Goal: Transaction & Acquisition: Book appointment/travel/reservation

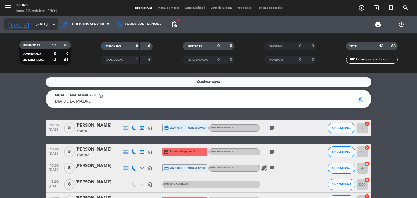
scroll to position [109, 0]
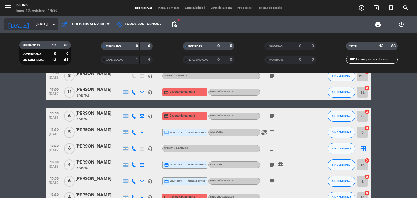
click at [54, 23] on icon "arrow_drop_down" at bounding box center [53, 24] width 7 height 7
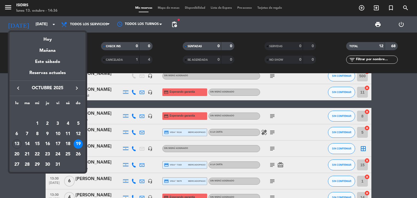
click at [76, 90] on icon "keyboard_arrow_right" at bounding box center [77, 88] width 7 height 7
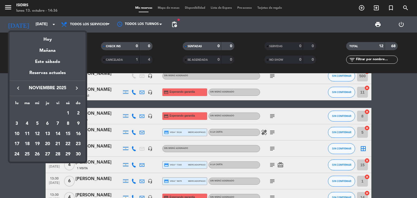
click at [76, 90] on icon "keyboard_arrow_right" at bounding box center [77, 88] width 7 height 7
click at [47, 134] on div "11" at bounding box center [47, 133] width 9 height 9
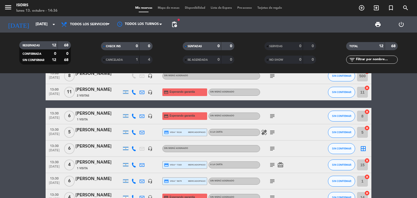
type input "[DEMOGRAPHIC_DATA][DATE]"
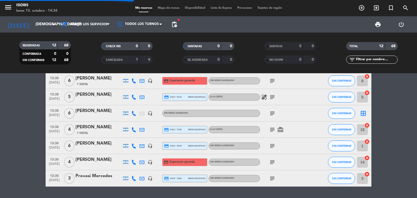
scroll to position [0, 0]
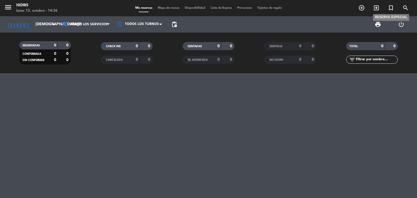
click at [390, 5] on icon "turned_in_not" at bounding box center [390, 8] width 7 height 7
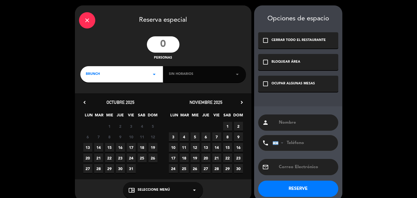
click at [155, 74] on icon "arrow_drop_down" at bounding box center [154, 74] width 7 height 7
click at [103, 106] on div "Cena" at bounding box center [122, 105] width 72 height 5
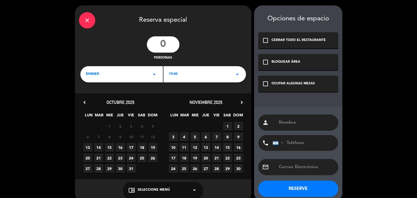
click at [234, 77] on icon "arrow_drop_down" at bounding box center [237, 74] width 7 height 7
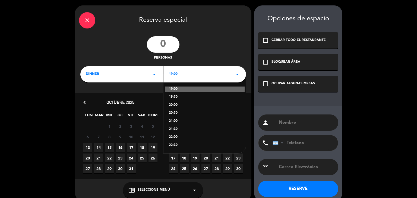
click at [176, 112] on div "20:30" at bounding box center [205, 112] width 72 height 5
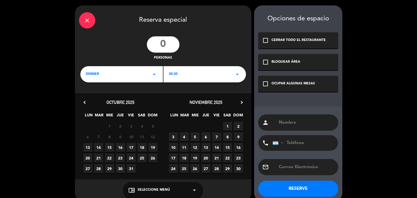
click at [241, 103] on icon "chevron_right" at bounding box center [242, 103] width 6 height 6
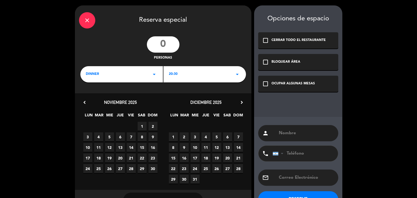
click at [205, 146] on span "11" at bounding box center [205, 147] width 9 height 9
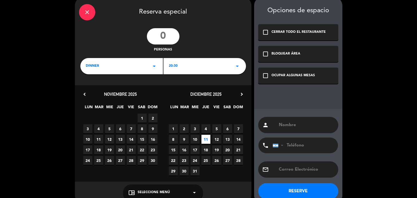
scroll to position [18, 0]
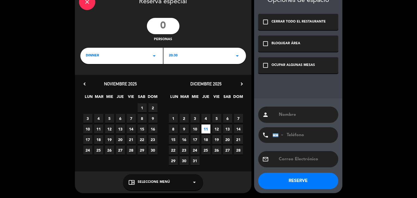
click at [288, 65] on div "OCUPAR ALGUNAS MESAS" at bounding box center [292, 65] width 43 height 5
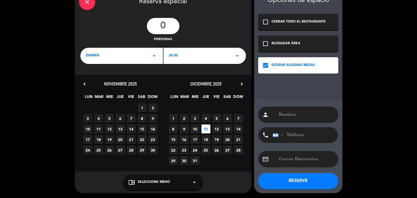
click at [300, 118] on div "person" at bounding box center [298, 115] width 80 height 16
click at [300, 113] on input "text" at bounding box center [306, 115] width 56 height 8
type input "SRK Consulting"
click at [302, 138] on input "tel" at bounding box center [302, 135] width 60 height 16
paste input "54 9261 593 6792"
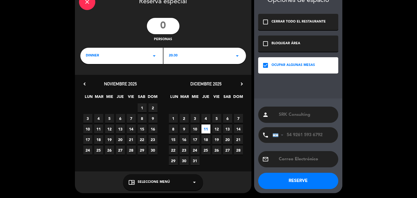
click at [295, 134] on input "54 9261 593 6792" at bounding box center [302, 135] width 60 height 16
type input "2615936792"
click at [311, 159] on input "text" at bounding box center [306, 159] width 56 height 8
click at [291, 157] on input "text" at bounding box center [306, 159] width 56 height 8
paste input "mailto:[PERSON_NAME][EMAIL_ADDRESS][DOMAIN_NAME]"
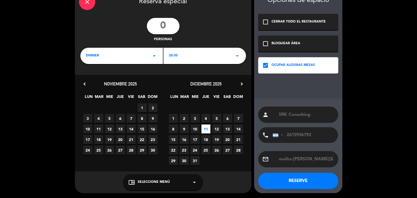
click at [293, 158] on input "mailto:[PERSON_NAME][EMAIL_ADDRESS][DOMAIN_NAME]" at bounding box center [306, 159] width 56 height 8
type input "[PERSON_NAME][EMAIL_ADDRESS][DOMAIN_NAME]"
click at [279, 114] on input "SRK Consulting" at bounding box center [306, 115] width 56 height 8
click at [300, 114] on input "[PERSON_NAME] SRK Consulting" at bounding box center [306, 115] width 56 height 8
type input "[PERSON_NAME] SRK Consulting"
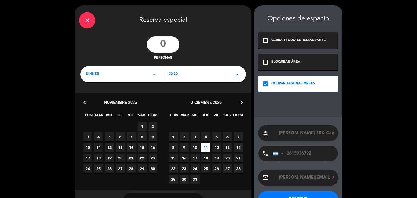
scroll to position [0, 0]
click at [168, 44] on input "number" at bounding box center [163, 44] width 33 height 16
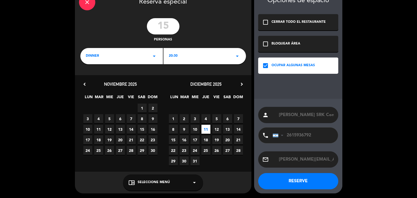
scroll to position [18, 0]
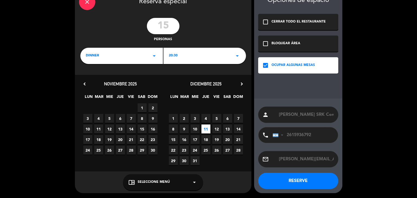
type input "15"
click at [291, 183] on button "RESERVE" at bounding box center [298, 181] width 80 height 16
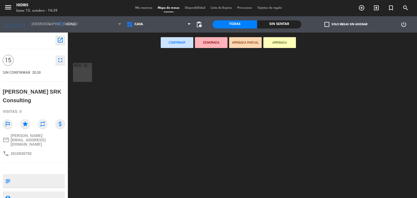
click at [61, 37] on icon "open_in_new" at bounding box center [60, 40] width 7 height 7
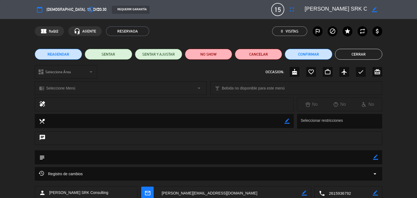
click at [96, 120] on textarea at bounding box center [165, 121] width 240 height 14
click at [131, 120] on textarea at bounding box center [165, 121] width 240 height 14
click at [288, 122] on icon "border_color" at bounding box center [286, 121] width 5 height 5
type textarea "un pax Vegano y un pax Vegetariano"
click at [288, 120] on icon at bounding box center [286, 121] width 5 height 5
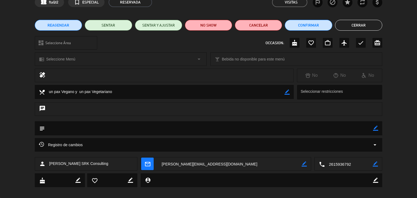
scroll to position [33, 0]
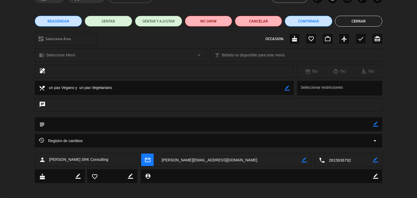
click at [375, 125] on icon "border_color" at bounding box center [375, 124] width 5 height 5
click at [59, 125] on textarea at bounding box center [209, 124] width 328 height 14
paste textarea "PROPUESTA Cena EXPERIENCIA ISIDRIS"
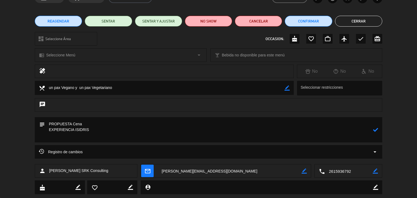
paste textarea "CÓCTEL DE BIENVENIDA SNACK DEL CHEF ENTRADAS (Una a elección o se puede optar p…"
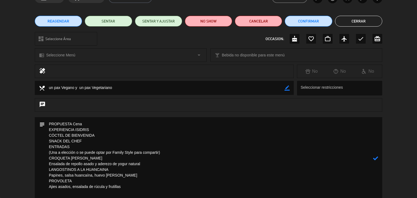
paste textarea "PRINCIPALES (Uno a elección) COSTILLA BANDERITA Acompañado de manteca de ajos a…"
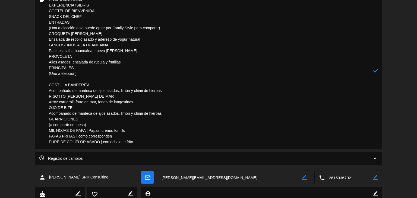
scroll to position [177, 0]
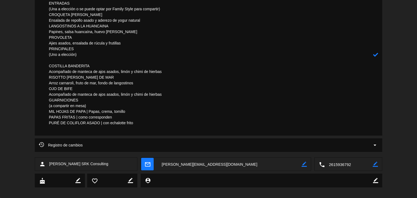
paste textarea "POSTRES (Uno a elección) CRÈME BRULÉE DE DULCE DE LECHE PANQUEQUES DE MANZANA H…"
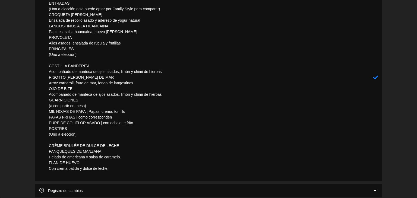
paste textarea "BEBIDAS Agua AQA con y sin gas Vino a elección del sommelier Café y petit four.…"
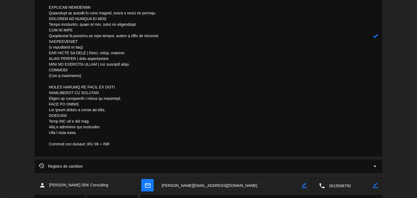
scroll to position [235, 0]
click at [49, 114] on textarea at bounding box center [209, 36] width 328 height 242
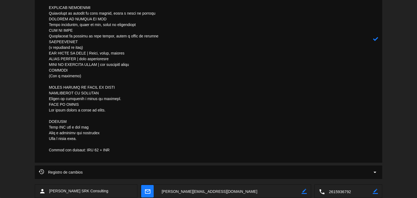
click at [70, 81] on textarea at bounding box center [209, 38] width 328 height 247
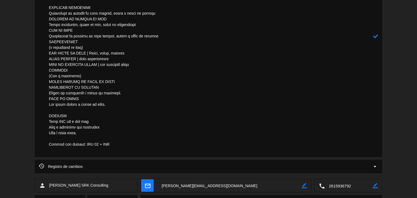
click at [49, 69] on textarea at bounding box center [209, 36] width 328 height 242
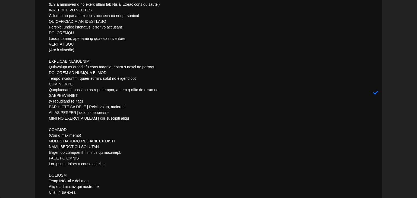
scroll to position [181, 0]
click at [62, 54] on textarea at bounding box center [209, 93] width 328 height 247
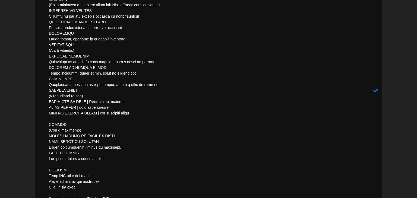
click at [48, 44] on textarea at bounding box center [209, 91] width 328 height 242
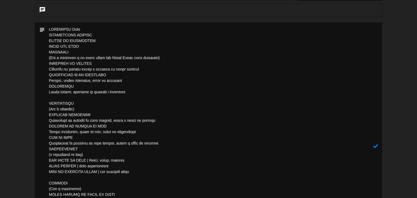
scroll to position [126, 0]
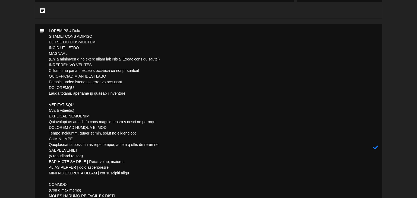
click at [49, 52] on textarea at bounding box center [209, 147] width 328 height 247
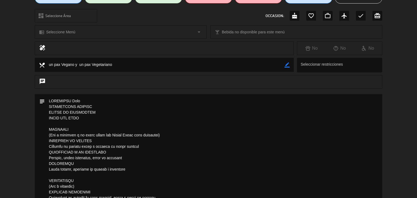
scroll to position [109, 0]
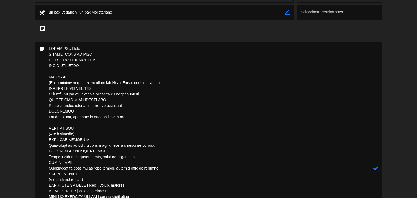
click at [87, 47] on textarea at bounding box center [209, 168] width 328 height 253
click at [49, 47] on textarea at bounding box center [209, 168] width 328 height 253
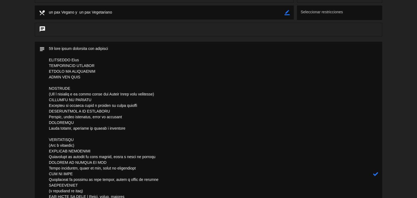
click at [115, 47] on textarea at bounding box center [209, 174] width 328 height 265
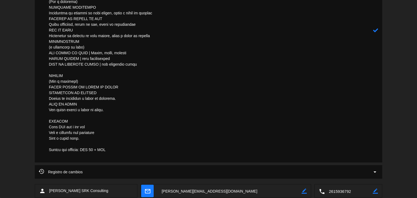
scroll to position [271, 0]
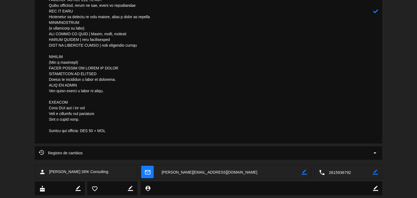
click at [120, 131] on textarea at bounding box center [209, 11] width 328 height 265
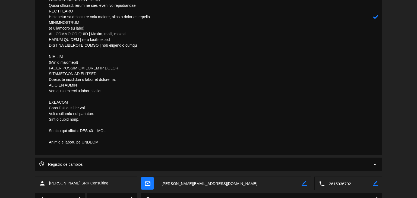
type textarea "65 lore ipsum dolorsita con adipisci el seddoei temporinc u laboree, dolorem al…"
click at [375, 17] on icon at bounding box center [375, 16] width 5 height 5
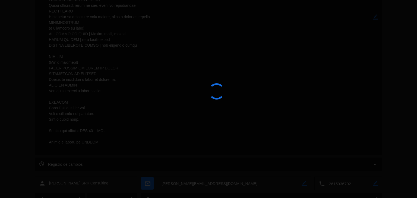
type textarea "65 lore ipsum dolorsita con adipisci el seddoei temporinc u laboree, dolorem al…"
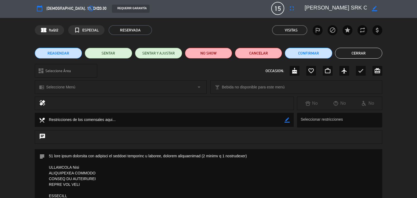
scroll to position [0, 0]
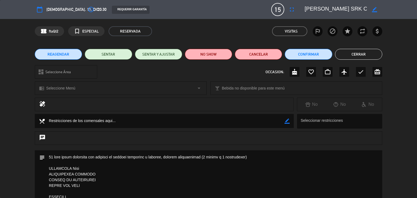
type textarea "97 lore ipsum dolorsita con adipisci el seddoei temporinc u laboree, dolorem al…"
click at [313, 56] on button "Confirmar" at bounding box center [308, 54] width 47 height 11
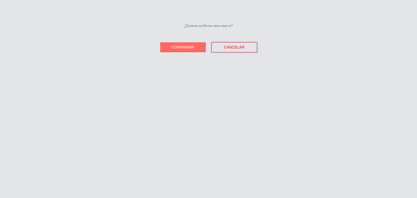
click at [240, 49] on span "Cancelar" at bounding box center [234, 47] width 21 height 4
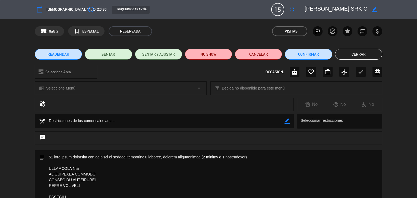
click at [352, 52] on button "Cerrar" at bounding box center [358, 54] width 47 height 11
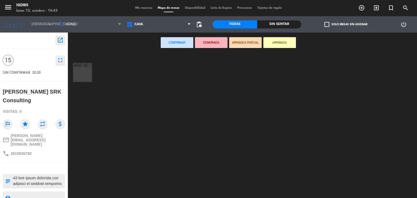
click at [139, 8] on span "Mis reservas" at bounding box center [143, 8] width 23 height 3
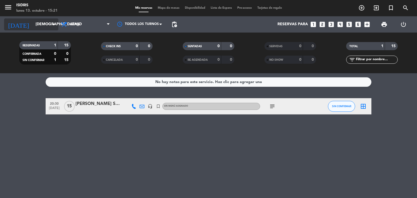
click at [53, 26] on icon "arrow_drop_down" at bounding box center [53, 24] width 7 height 7
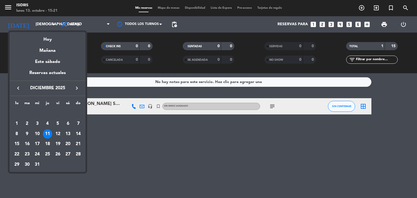
click at [18, 89] on icon "keyboard_arrow_left" at bounding box center [18, 88] width 7 height 7
click at [48, 153] on div "23" at bounding box center [47, 154] width 9 height 9
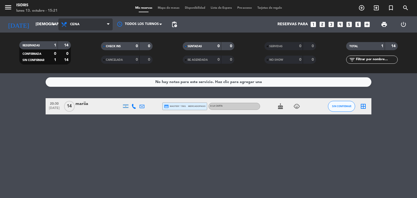
click at [79, 26] on span "Cena" at bounding box center [85, 24] width 54 height 12
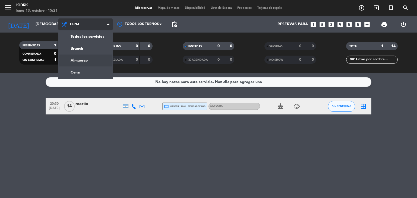
click at [84, 59] on div "menu isidris [DATE] 13. octubre - 15:21 Mis reservas Mapa de mesas Disponibilid…" at bounding box center [208, 36] width 417 height 73
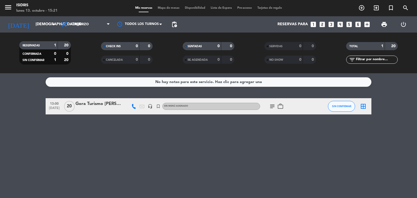
click at [99, 109] on div at bounding box center [98, 110] width 46 height 4
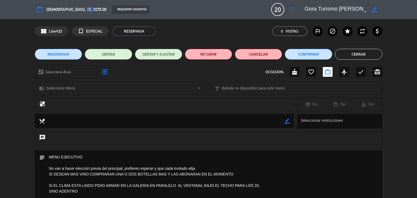
click at [355, 52] on button "Cerrar" at bounding box center [358, 54] width 47 height 11
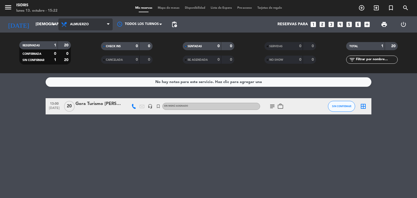
click at [91, 25] on span "Almuerzo" at bounding box center [85, 24] width 54 height 12
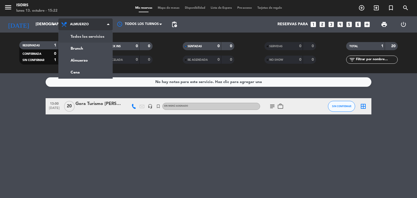
click at [98, 37] on div "menu isidris [DATE] 13. octubre - 15:22 Mis reservas Mapa de mesas Disponibilid…" at bounding box center [208, 36] width 417 height 73
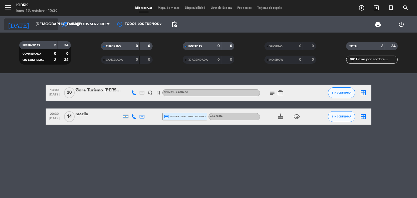
click at [55, 25] on icon "arrow_drop_down" at bounding box center [53, 24] width 7 height 7
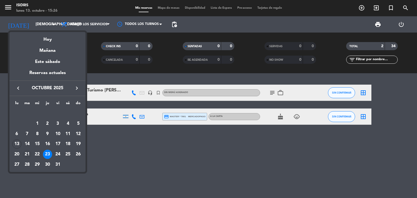
click at [28, 154] on div "21" at bounding box center [27, 154] width 9 height 9
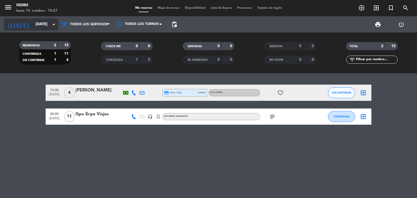
click at [53, 24] on icon "arrow_drop_down" at bounding box center [53, 24] width 7 height 7
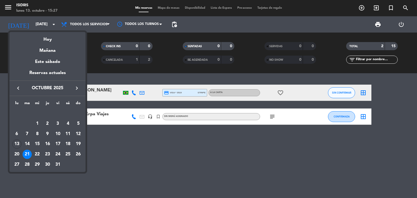
click at [129, 148] on div at bounding box center [208, 99] width 417 height 198
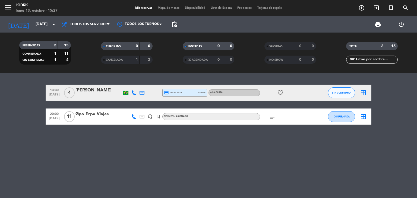
click at [95, 117] on div "Gpo Erpa Viajes" at bounding box center [98, 114] width 46 height 7
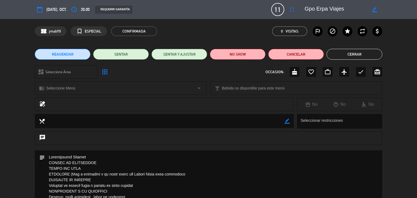
click at [342, 53] on button "Cerrar" at bounding box center [354, 54] width 56 height 11
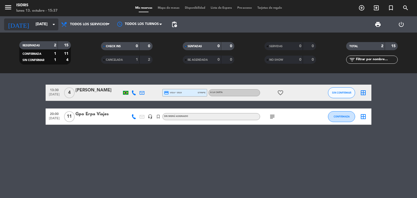
click at [53, 26] on icon "arrow_drop_down" at bounding box center [53, 24] width 7 height 7
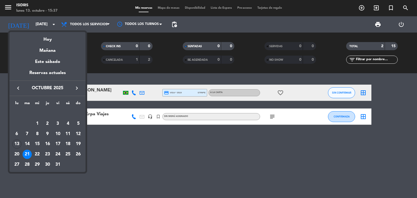
click at [76, 88] on icon "keyboard_arrow_right" at bounding box center [77, 88] width 7 height 7
click at [36, 123] on div "5" at bounding box center [37, 123] width 9 height 9
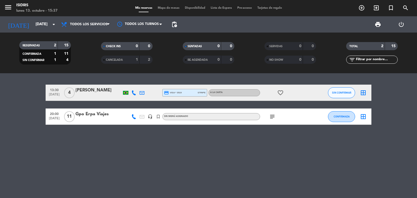
type input "[DATE]"
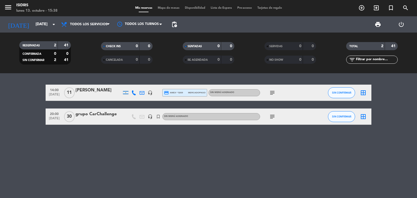
click at [95, 117] on div "grupo CarChallenge" at bounding box center [98, 114] width 46 height 7
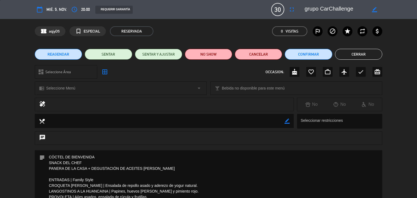
click at [354, 54] on button "Cerrar" at bounding box center [358, 54] width 47 height 11
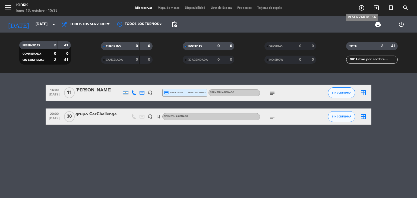
click at [360, 8] on icon "add_circle_outline" at bounding box center [361, 8] width 7 height 7
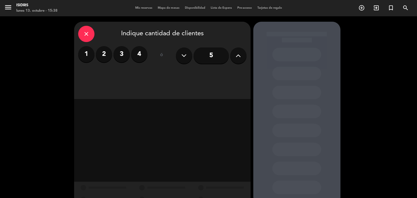
click at [100, 57] on label "2" at bounding box center [104, 54] width 16 height 16
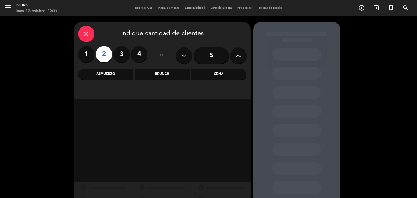
click at [116, 56] on label "3" at bounding box center [121, 54] width 16 height 16
click at [233, 78] on div "Cena" at bounding box center [218, 74] width 55 height 11
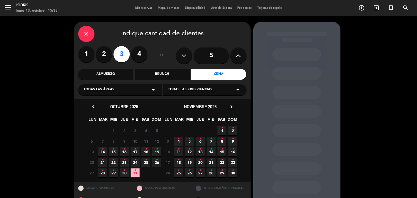
click at [149, 90] on div "Todas las áreas arrow_drop_down" at bounding box center [120, 89] width 84 height 11
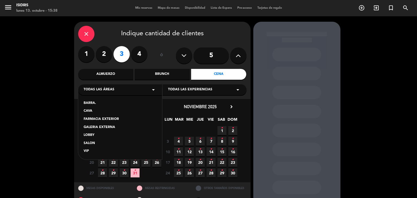
click at [91, 145] on div "SALON" at bounding box center [120, 143] width 73 height 5
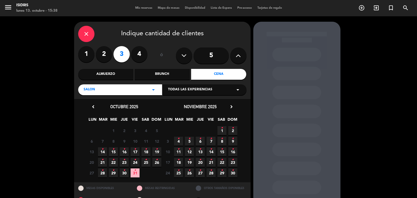
click at [189, 140] on icon "•" at bounding box center [189, 138] width 2 height 9
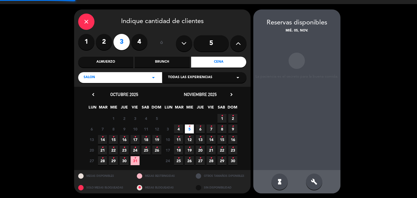
scroll to position [13, 0]
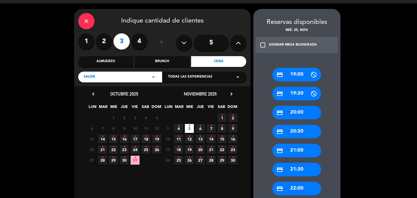
click at [302, 136] on div "credit_card 20:30" at bounding box center [296, 132] width 49 height 14
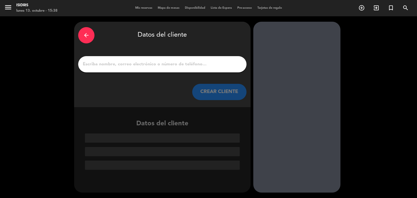
click at [140, 68] on div at bounding box center [162, 64] width 168 height 16
click at [140, 65] on input "1" at bounding box center [162, 64] width 160 height 8
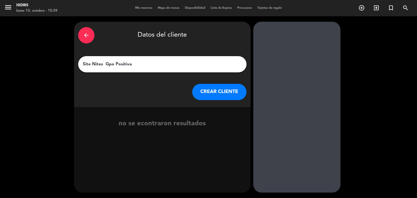
type input "Site Nites Gpo Positiva"
click at [213, 90] on button "CREAR CLIENTE" at bounding box center [219, 92] width 54 height 16
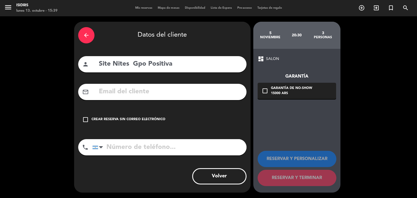
click at [175, 92] on input "text" at bounding box center [170, 91] width 144 height 11
click at [141, 149] on input "tel" at bounding box center [169, 147] width 154 height 16
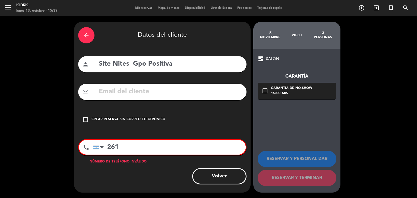
click at [129, 147] on input "261" at bounding box center [169, 147] width 152 height 15
paste input "7 00-4620"
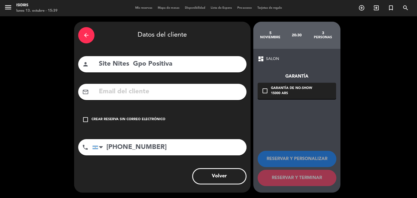
click at [123, 146] on input "[PHONE_NUMBER]" at bounding box center [169, 147] width 154 height 16
click at [132, 153] on input "261700-4620" at bounding box center [169, 147] width 154 height 16
type input "2617004620"
click at [146, 117] on div "Crear reserva sin correo electrónico" at bounding box center [128, 119] width 74 height 5
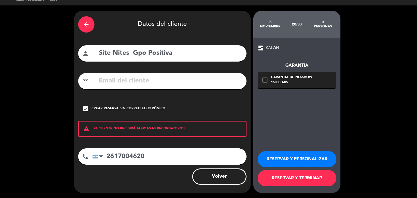
scroll to position [11, 0]
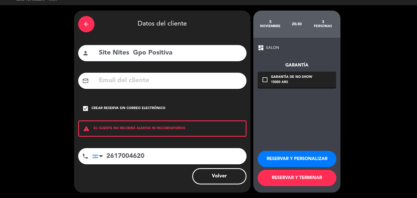
click at [301, 158] on button "RESERVAR Y PERSONALIZAR" at bounding box center [296, 159] width 79 height 16
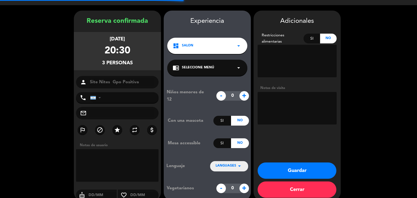
type input "[PHONE_NUMBER]"
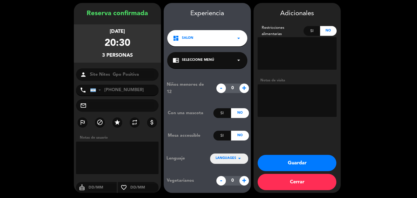
click at [301, 158] on button "Guardar" at bounding box center [296, 163] width 79 height 16
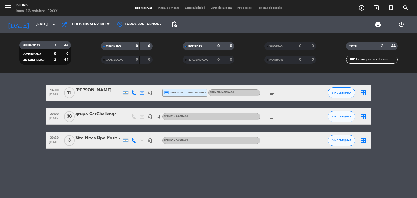
click at [96, 137] on div "Site Nites Gpo Positiva" at bounding box center [98, 138] width 46 height 7
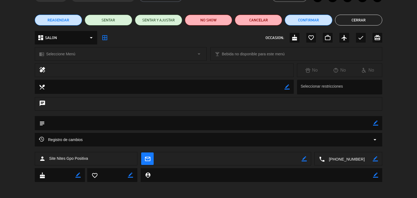
scroll to position [34, 0]
click at [374, 124] on icon "border_color" at bounding box center [375, 122] width 5 height 5
click at [71, 123] on textarea at bounding box center [209, 123] width 328 height 14
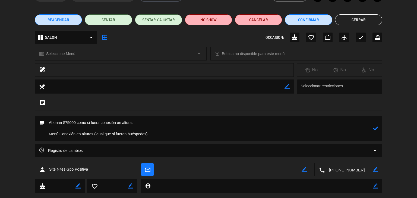
click at [152, 134] on textarea at bounding box center [209, 128] width 328 height 25
click at [78, 121] on textarea at bounding box center [209, 128] width 328 height 25
click at [149, 118] on textarea at bounding box center [209, 128] width 328 height 25
type textarea "Abonan $75000 x 2 como si fuera conexión en altura. 1 persona liberada Menú Con…"
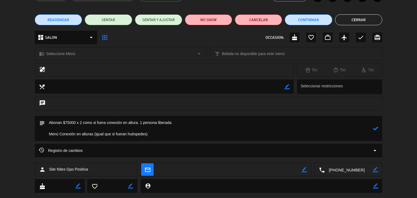
click at [254, 155] on div "Registro de cambios arrow_drop_down" at bounding box center [208, 151] width 347 height 14
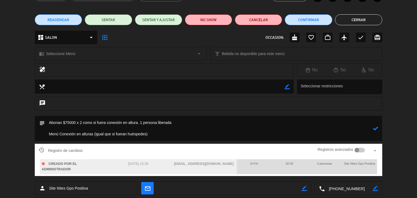
click at [399, 104] on div "chat" at bounding box center [208, 106] width 417 height 19
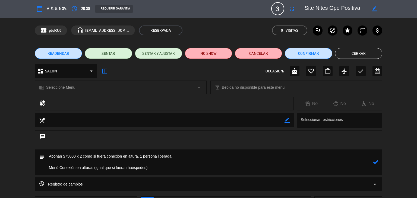
scroll to position [0, 0]
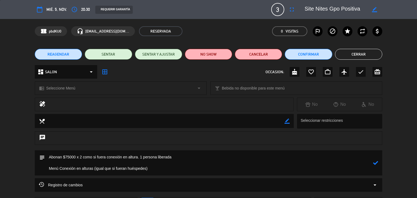
click at [358, 55] on button "Cerrar" at bounding box center [358, 54] width 47 height 11
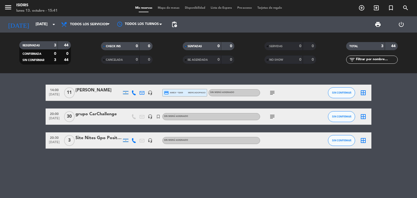
click at [112, 166] on div "14:00 [DATE] [PERSON_NAME] headset_mic credit_card amex * 5269 mercadopago Sin …" at bounding box center [208, 135] width 417 height 125
